Goal: Task Accomplishment & Management: Complete application form

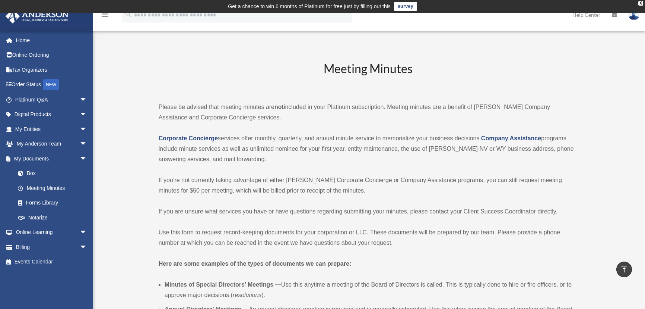
scroll to position [1558, 0]
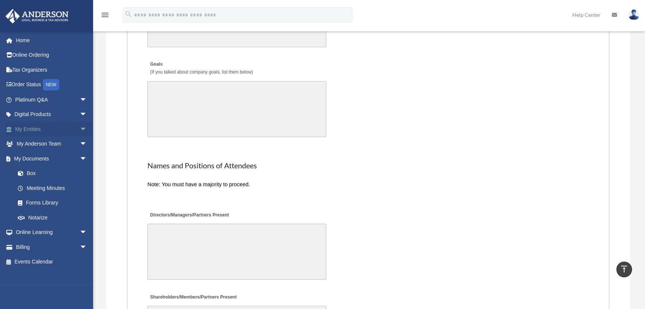
click at [80, 129] on span "arrow_drop_down" at bounding box center [87, 128] width 15 height 15
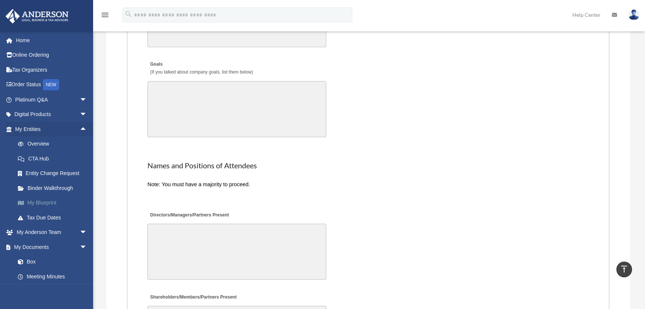
click at [38, 203] on link "My Blueprint" at bounding box center [54, 202] width 88 height 15
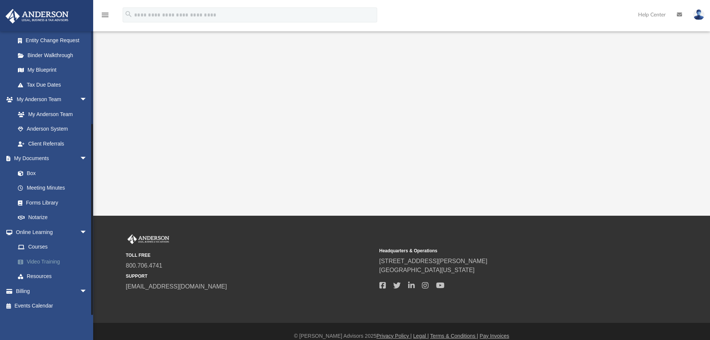
scroll to position [185, 0]
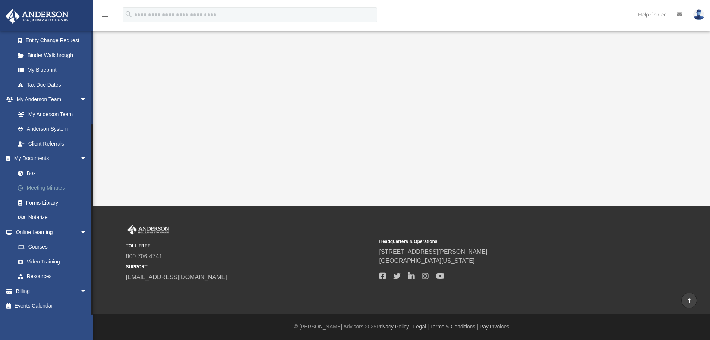
drag, startPoint x: 78, startPoint y: 231, endPoint x: 77, endPoint y: 227, distance: 4.2
click at [80, 231] on span "arrow_drop_down" at bounding box center [87, 231] width 15 height 15
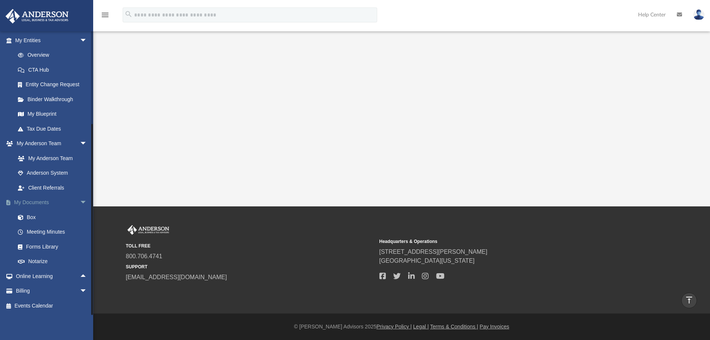
scroll to position [89, 0]
click at [80, 198] on span "arrow_drop_down" at bounding box center [87, 202] width 15 height 15
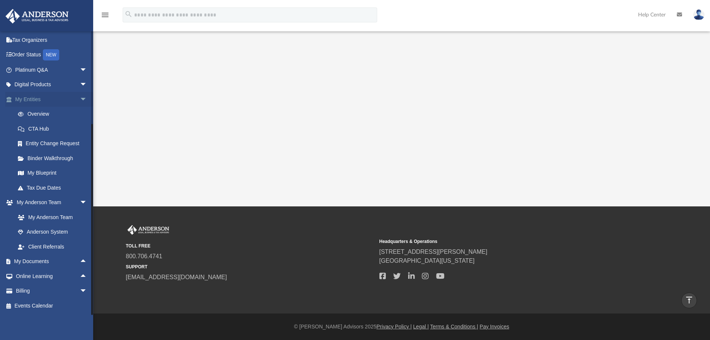
click at [80, 97] on span "arrow_drop_down" at bounding box center [87, 99] width 15 height 15
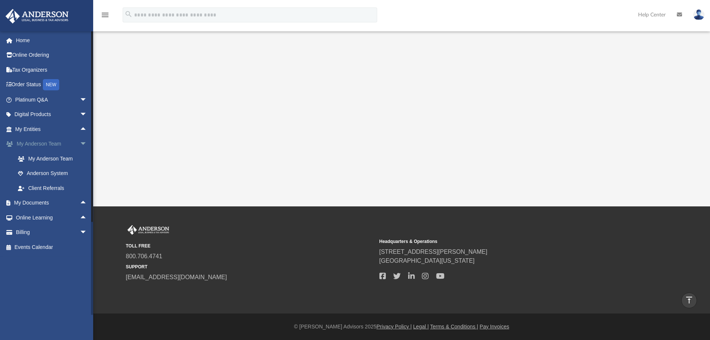
click at [80, 148] on span "arrow_drop_down" at bounding box center [87, 143] width 15 height 15
click at [80, 187] on span "arrow_drop_down" at bounding box center [87, 187] width 15 height 15
click at [45, 204] on link "$ Open Invoices" at bounding box center [54, 202] width 88 height 15
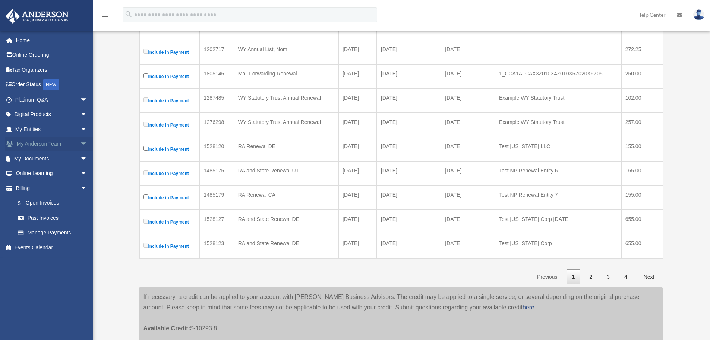
scroll to position [187, 0]
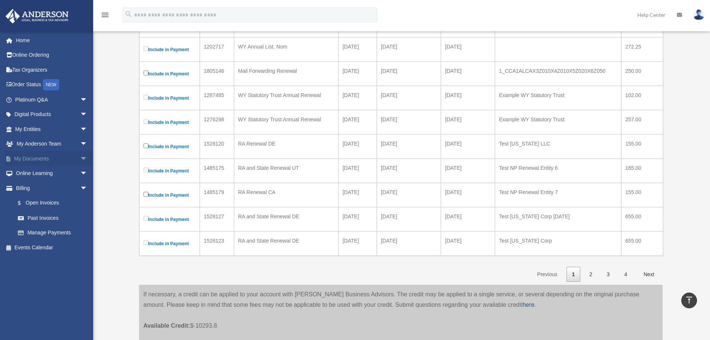
click at [80, 157] on span "arrow_drop_down" at bounding box center [87, 158] width 15 height 15
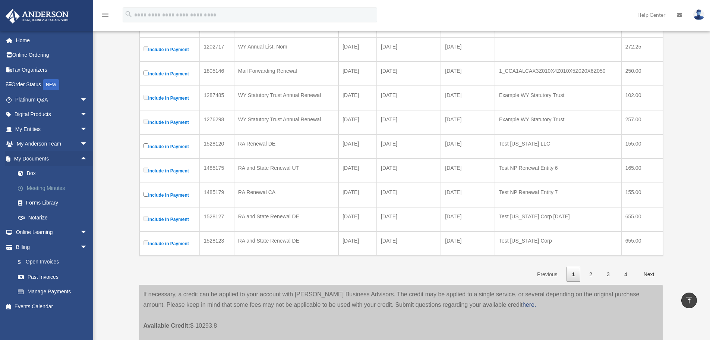
click at [35, 189] on link "Meeting Minutes" at bounding box center [54, 187] width 88 height 15
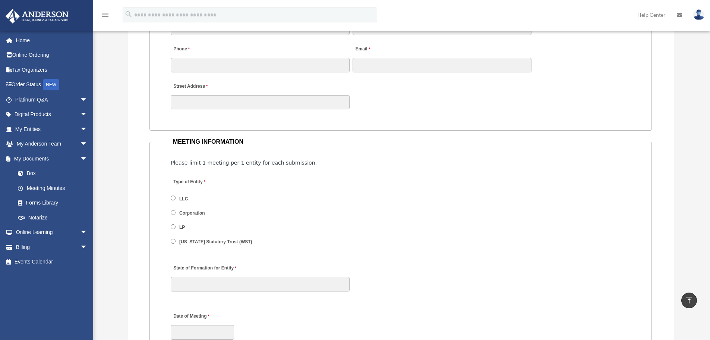
scroll to position [783, 0]
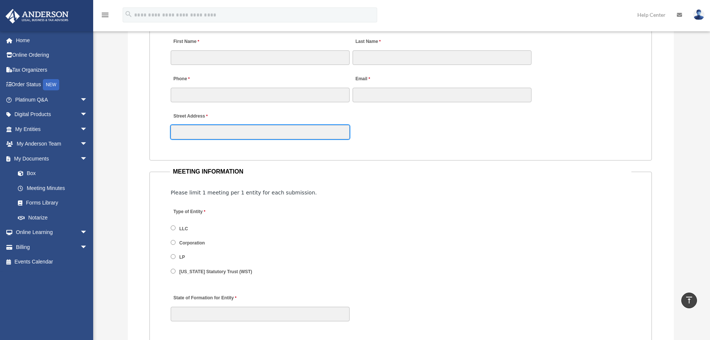
click at [200, 133] on input "Street Address" at bounding box center [260, 132] width 179 height 14
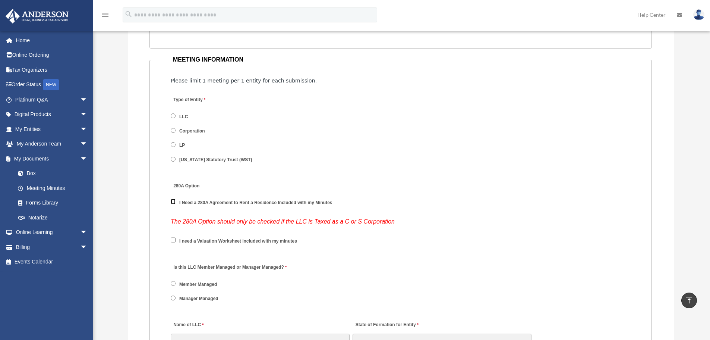
scroll to position [932, 0]
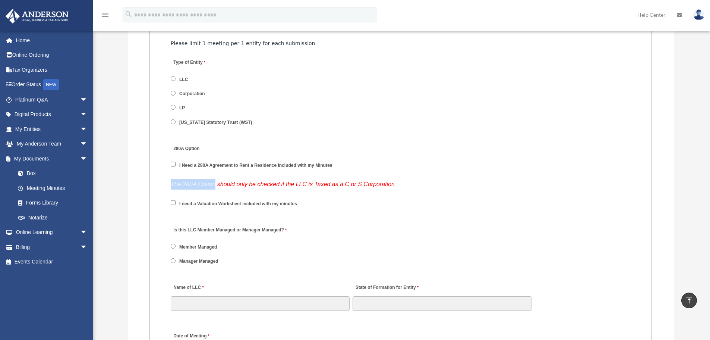
drag, startPoint x: 171, startPoint y: 183, endPoint x: 216, endPoint y: 180, distance: 45.2
click at [215, 180] on p "The 280A Option should only be checked if the LLC is Taxed as a C or S Corporat…" at bounding box center [401, 184] width 460 height 10
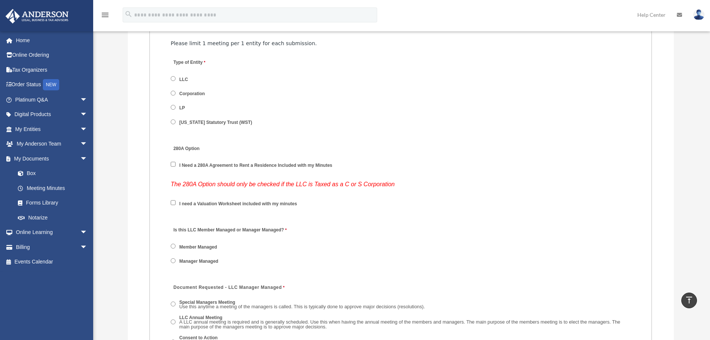
click at [261, 183] on icon "The 280A Option should only be checked if the LLC is Taxed as a C or S Corporat…" at bounding box center [283, 184] width 224 height 6
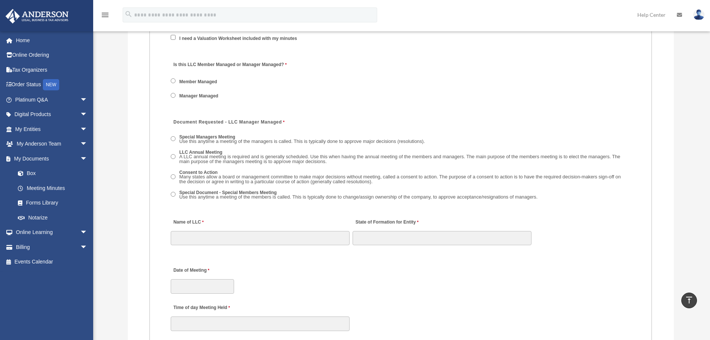
scroll to position [1118, 0]
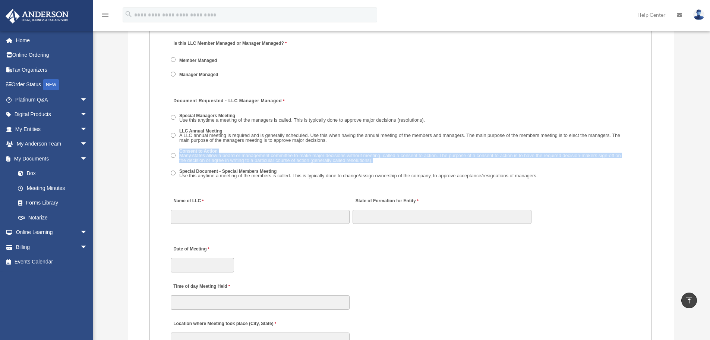
drag, startPoint x: 376, startPoint y: 159, endPoint x: 178, endPoint y: 151, distance: 197.7
click at [178, 151] on label "Consent to Action Many states allow a board or management committee to make maj…" at bounding box center [404, 156] width 454 height 16
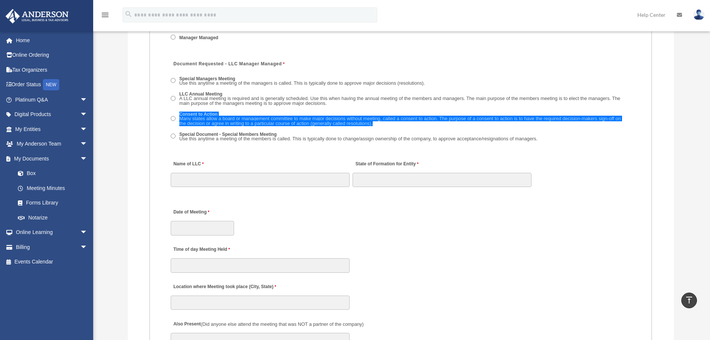
scroll to position [1155, 0]
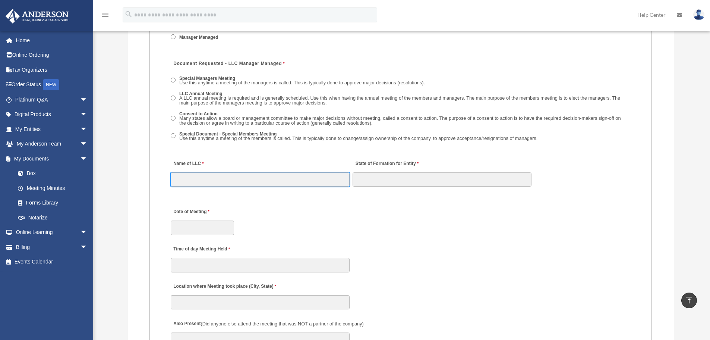
click at [206, 177] on input "Name of LLC" at bounding box center [260, 179] width 179 height 14
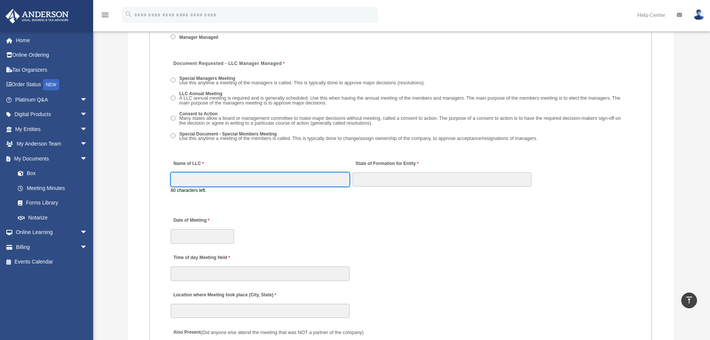
click at [208, 183] on input "Name of LLC" at bounding box center [260, 179] width 179 height 14
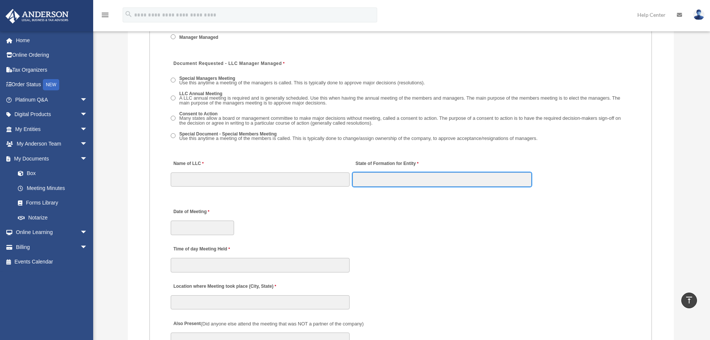
click at [423, 179] on input "State of Formation for Entity" at bounding box center [442, 179] width 179 height 14
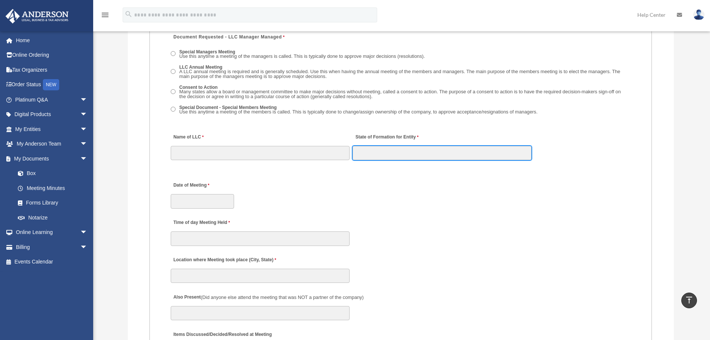
scroll to position [1193, 0]
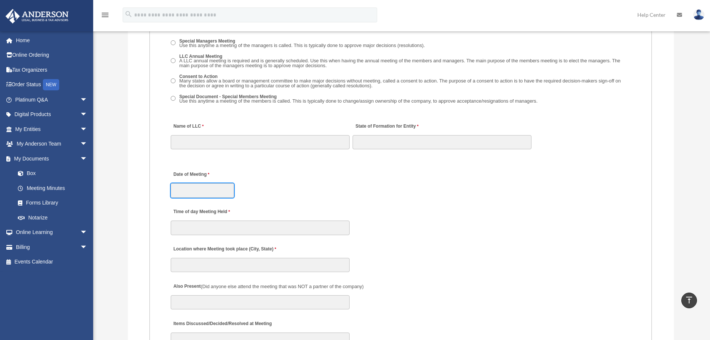
click at [213, 187] on input "Date of Meeting" at bounding box center [202, 190] width 63 height 14
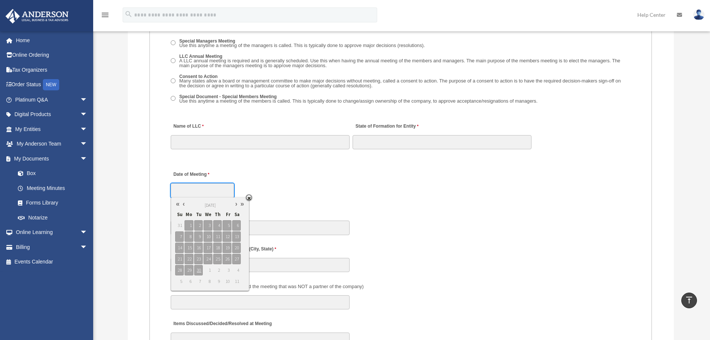
click at [206, 190] on input "Date of Meeting" at bounding box center [202, 190] width 63 height 14
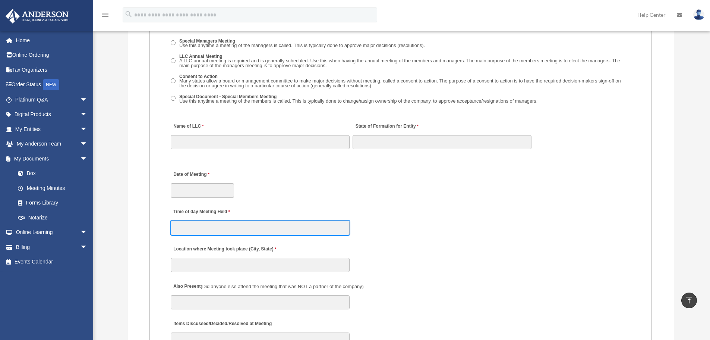
click at [259, 223] on input "Time of day Meeting Held" at bounding box center [260, 227] width 179 height 14
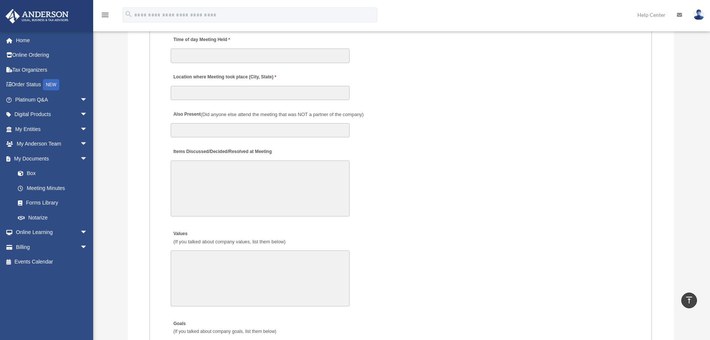
scroll to position [1379, 0]
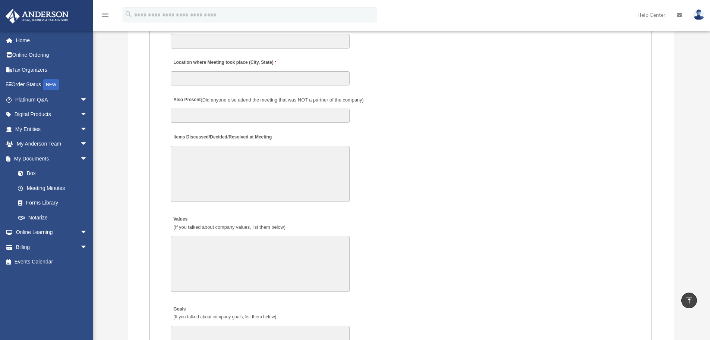
drag, startPoint x: 217, startPoint y: 170, endPoint x: 213, endPoint y: 165, distance: 6.2
click at [217, 170] on textarea "Items Discussed/Decided/Resolved at Meeting" at bounding box center [260, 174] width 179 height 56
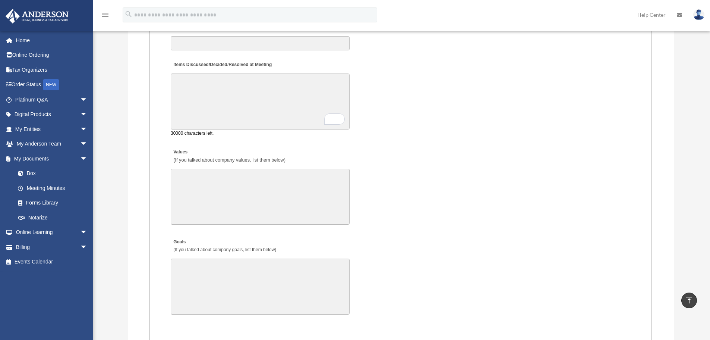
scroll to position [1453, 0]
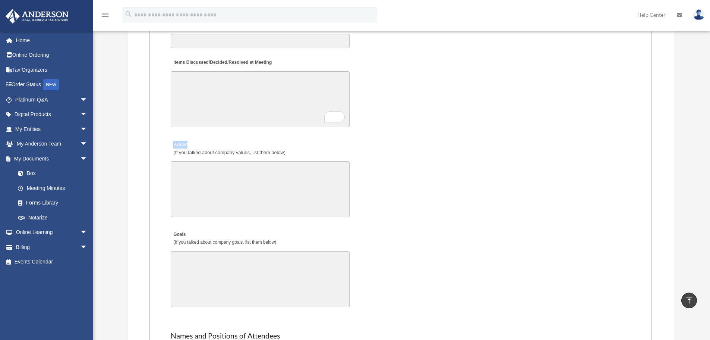
drag, startPoint x: 190, startPoint y: 146, endPoint x: 172, endPoint y: 145, distance: 18.3
click at [172, 145] on label "Values (If you talked about company values, list them below)" at bounding box center [229, 149] width 117 height 18
click at [192, 142] on label "Values (If you talked about company values, list them below)" at bounding box center [229, 149] width 117 height 18
click at [192, 161] on textarea "Values (If you talked about company values, list them below)" at bounding box center [260, 189] width 179 height 56
click at [184, 142] on label "Values (If you talked about company values, list them below)" at bounding box center [229, 149] width 117 height 18
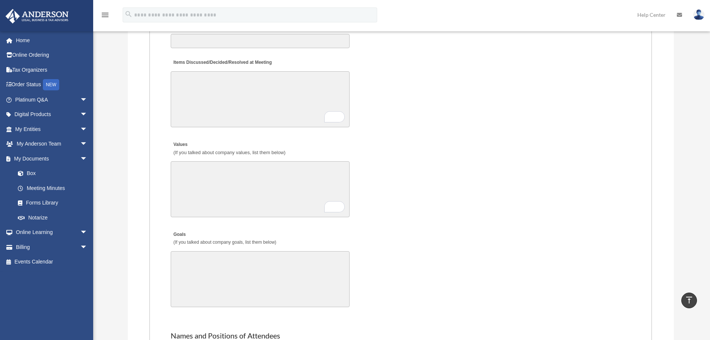
click at [183, 142] on label "Values (If you talked about company values, list them below)" at bounding box center [229, 149] width 117 height 18
click at [183, 161] on textarea "Values (If you talked about company values, list them below)" at bounding box center [260, 189] width 179 height 56
click at [183, 142] on label "Values (If you talked about company values, list them below)" at bounding box center [229, 149] width 117 height 18
click at [183, 161] on textarea "Values (If you talked about company values, list them below)" at bounding box center [260, 189] width 179 height 56
click at [183, 142] on label "Values (If you talked about company values, list them below)" at bounding box center [229, 149] width 117 height 18
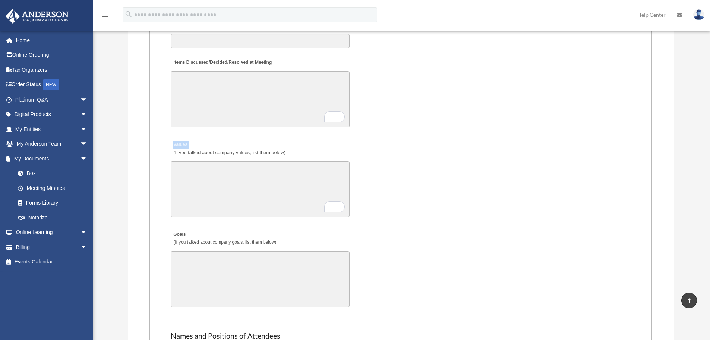
click at [183, 161] on textarea "Values (If you talked about company values, list them below)" at bounding box center [260, 189] width 179 height 56
click at [251, 196] on textarea "Values (If you talked about company values, list them below)" at bounding box center [260, 189] width 179 height 56
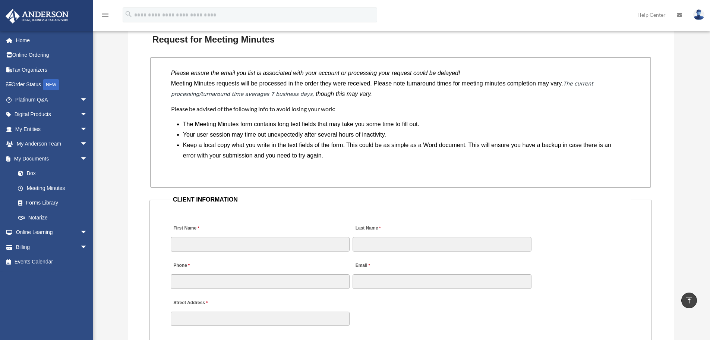
scroll to position [559, 0]
